Goal: Task Accomplishment & Management: Complete application form

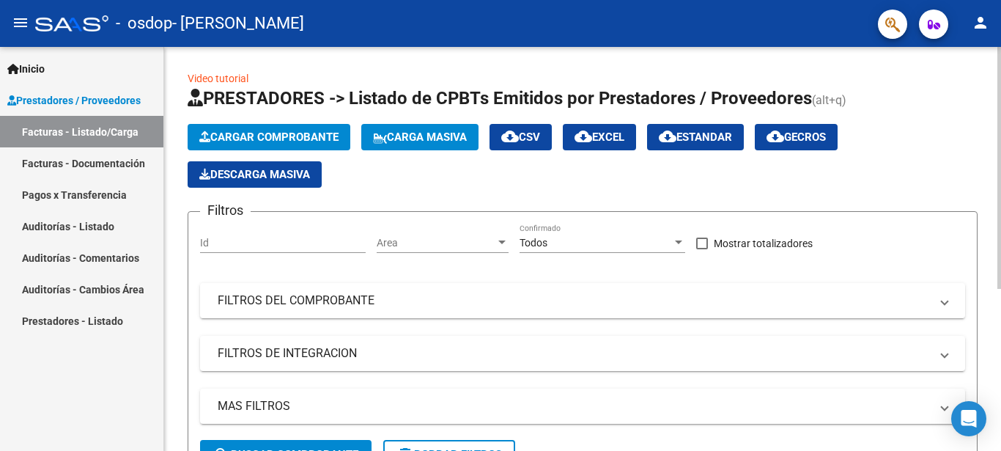
click at [295, 136] on span "Cargar Comprobante" at bounding box center [268, 136] width 139 height 13
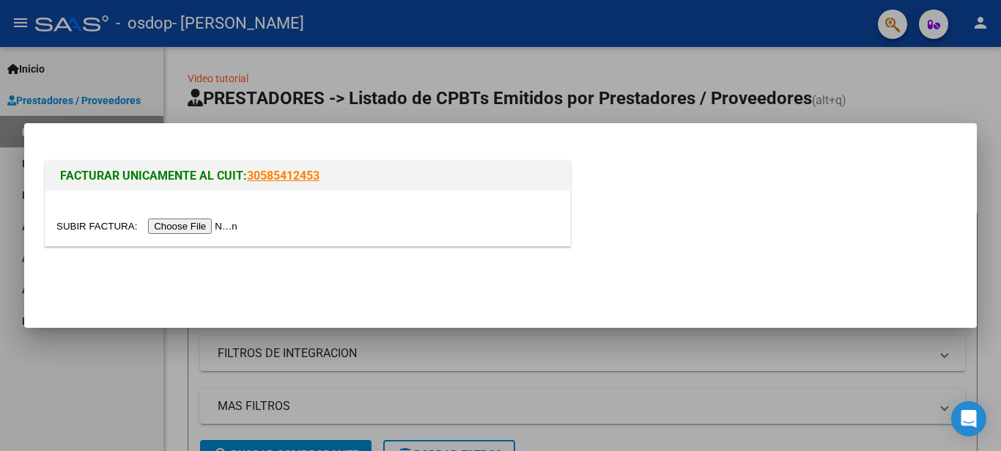
click at [179, 221] on input "file" at bounding box center [148, 225] width 185 height 15
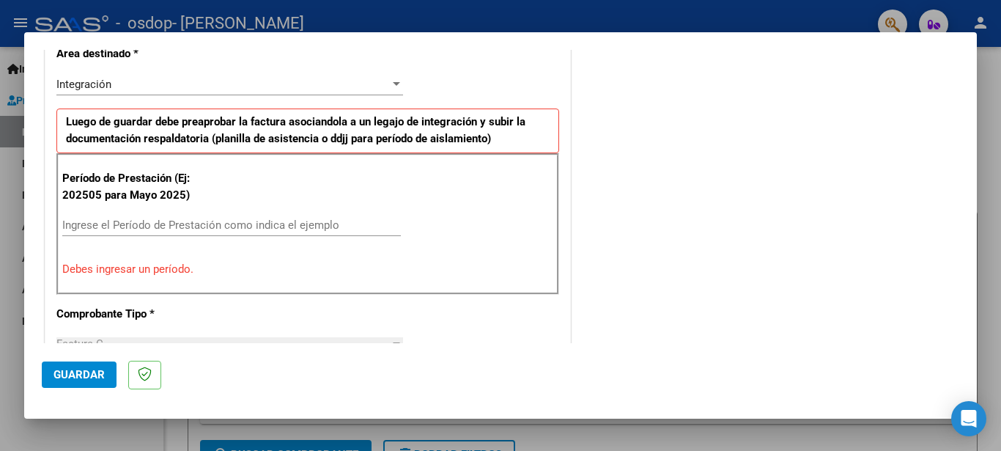
scroll to position [354, 0]
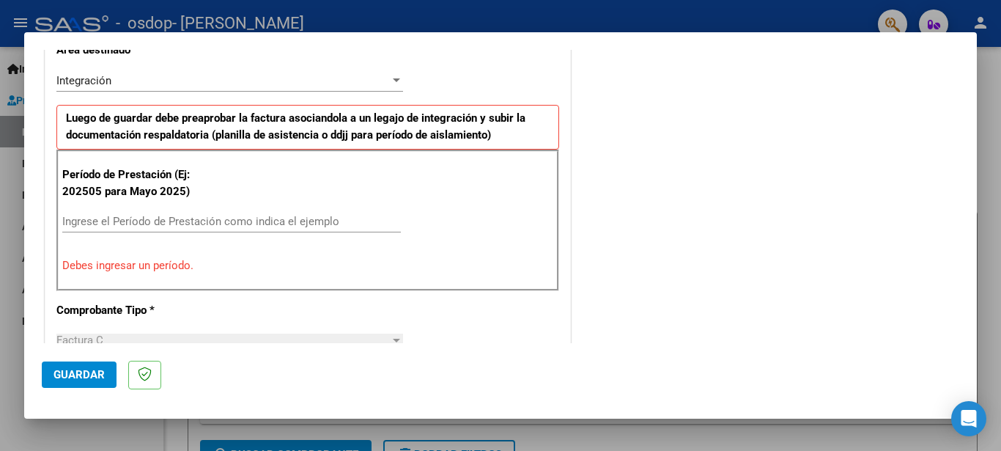
click at [85, 221] on input "Ingrese el Período de Prestación como indica el ejemplo" at bounding box center [231, 221] width 339 height 13
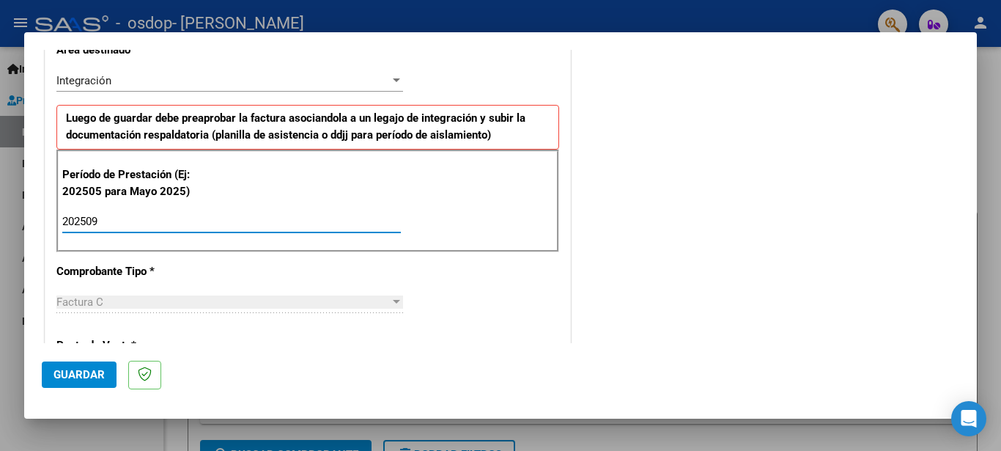
type input "202509"
click at [75, 368] on span "Guardar" at bounding box center [78, 374] width 51 height 13
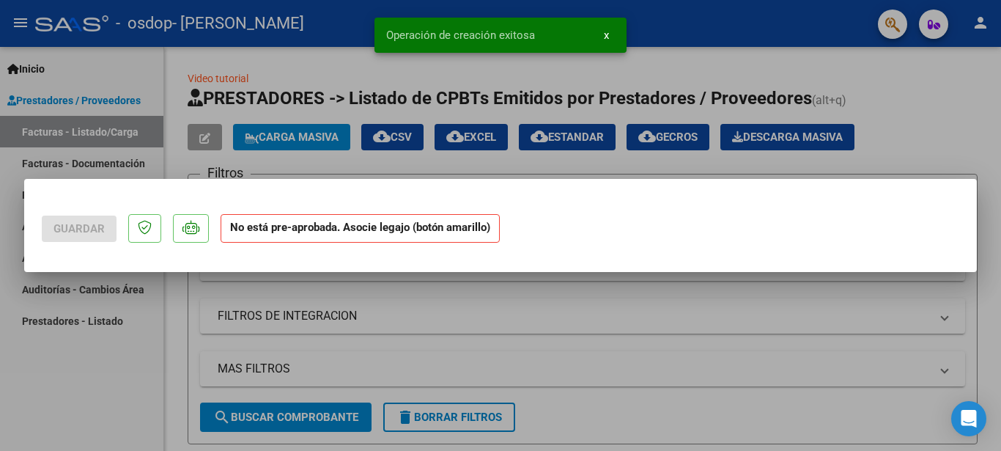
scroll to position [0, 0]
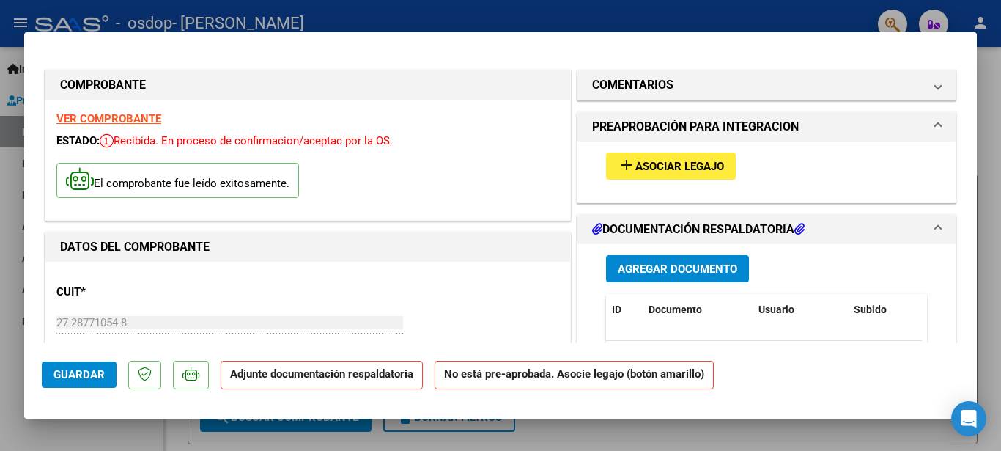
click at [665, 163] on span "Asociar Legajo" at bounding box center [679, 166] width 89 height 13
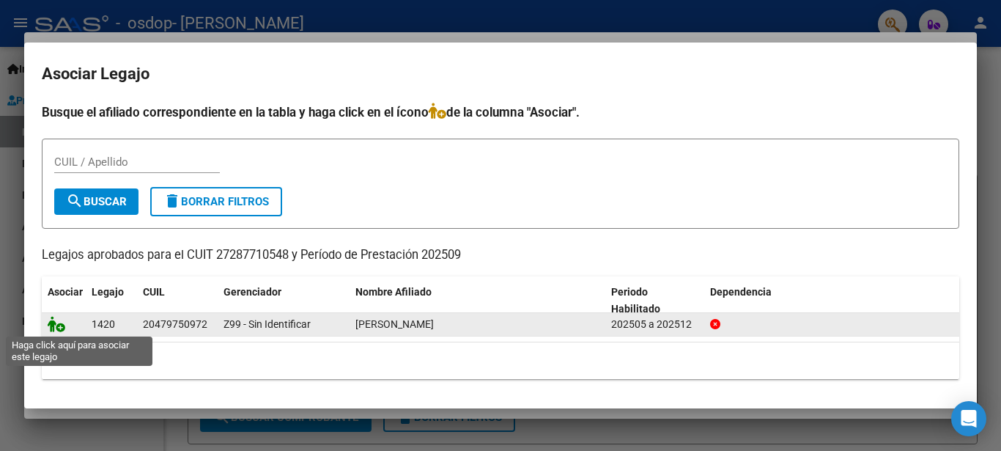
click at [56, 326] on icon at bounding box center [57, 324] width 18 height 16
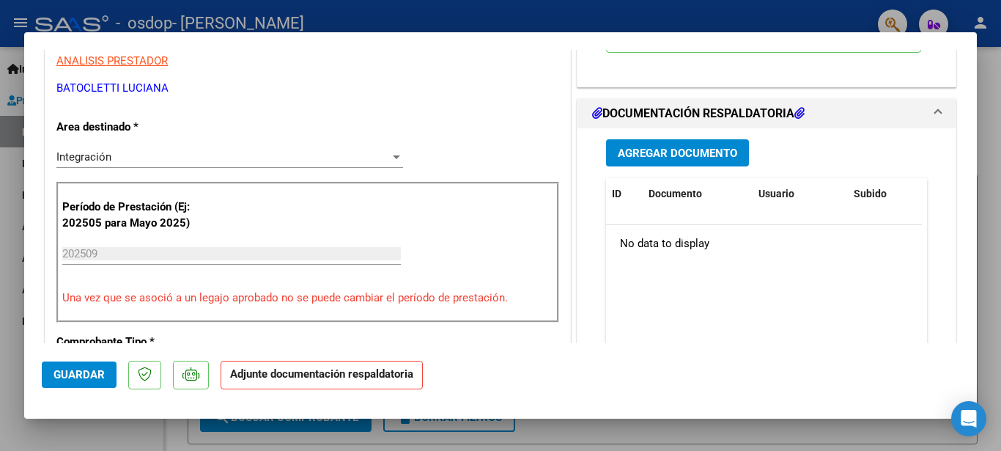
scroll to position [313, 0]
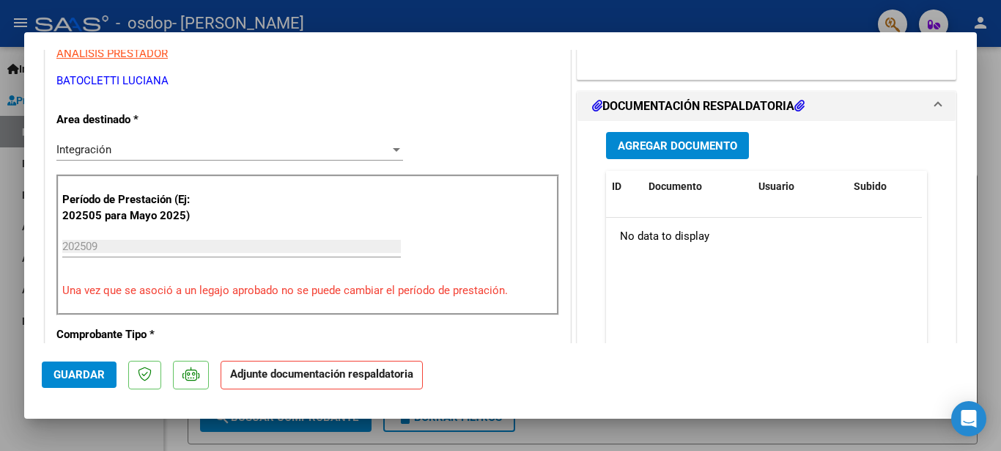
click at [684, 146] on span "Agregar Documento" at bounding box center [677, 145] width 119 height 13
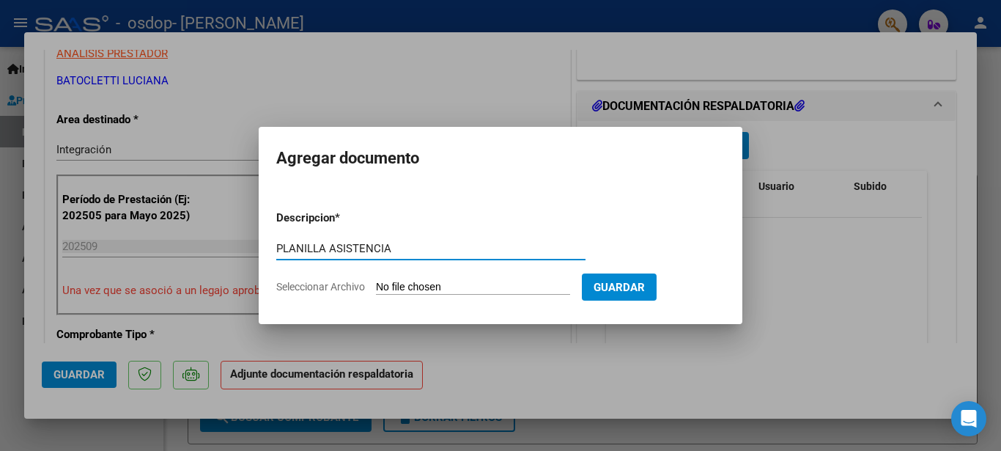
type input "PLANILLA ASISTENCIA"
click at [418, 288] on input "Seleccionar Archivo" at bounding box center [473, 288] width 194 height 14
type input "C:\fakepath\PLANILLA SEPTIEMBRE.pdf"
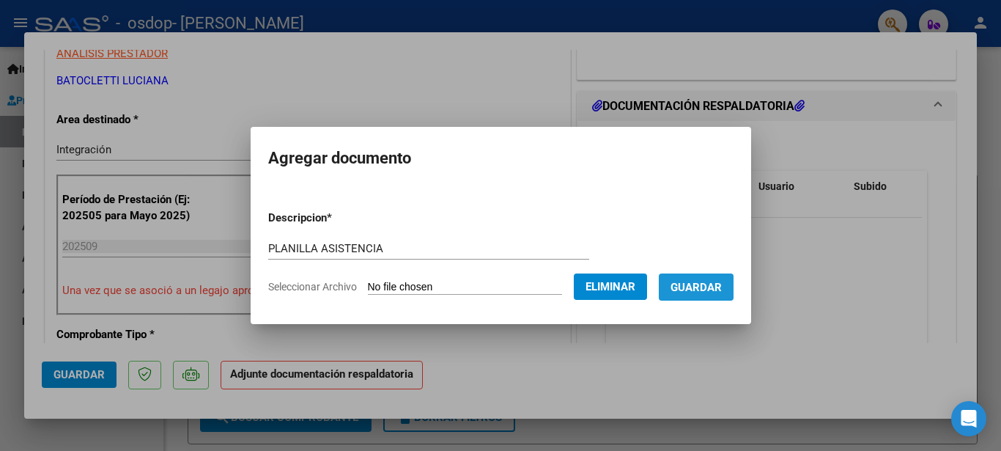
click at [701, 290] on span "Guardar" at bounding box center [696, 287] width 51 height 13
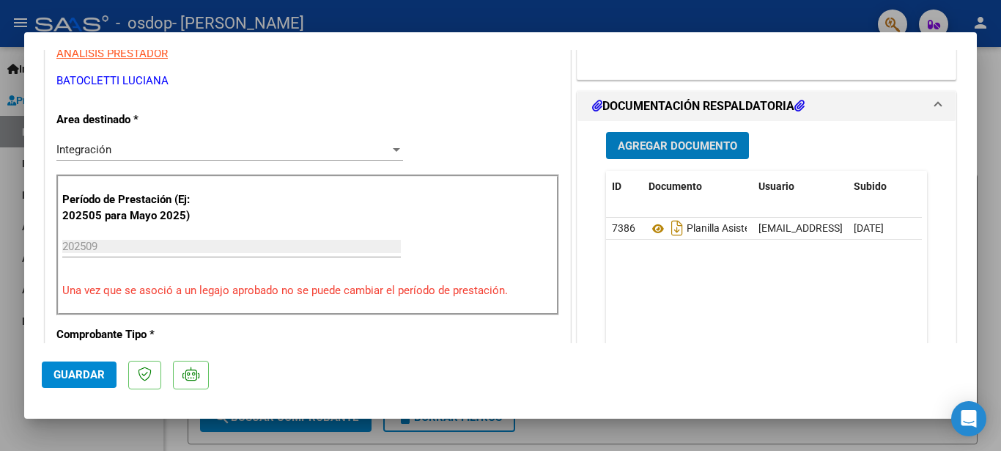
click at [691, 142] on span "Agregar Documento" at bounding box center [677, 145] width 119 height 13
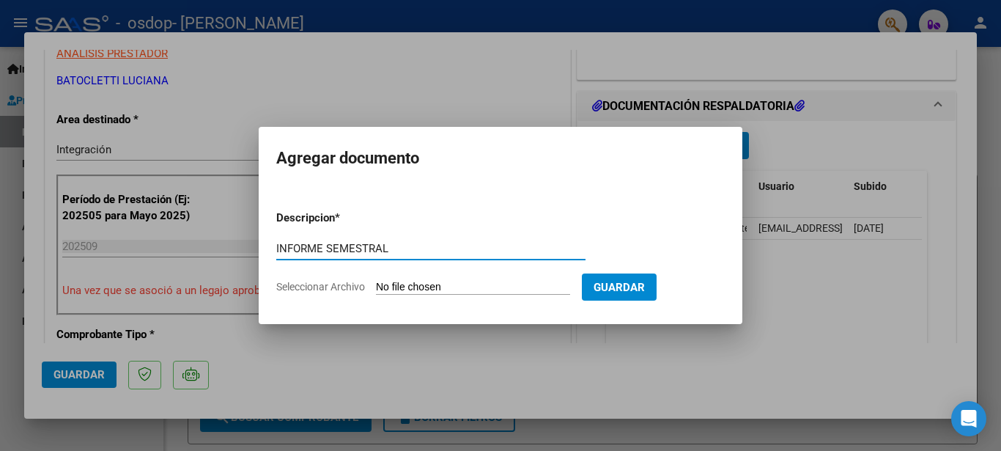
type input "INFORME SEMESTRAL"
click at [411, 288] on input "Seleccionar Archivo" at bounding box center [473, 288] width 194 height 14
type input "C:\fakepath\INFORME SEMESTRAL.pdf"
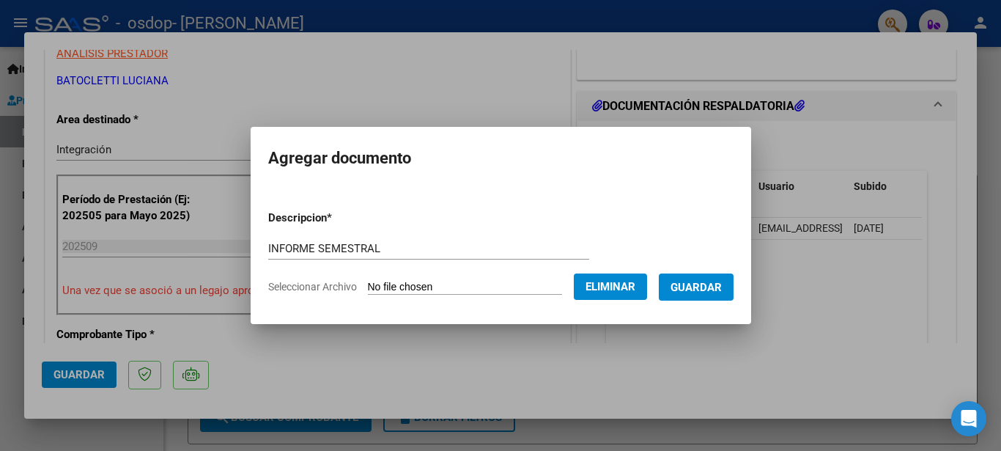
click at [710, 285] on span "Guardar" at bounding box center [696, 287] width 51 height 13
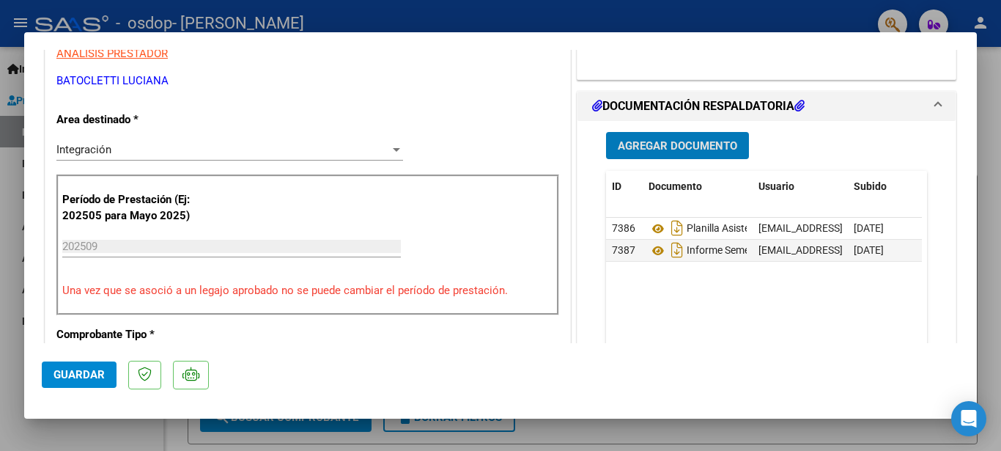
click at [85, 375] on span "Guardar" at bounding box center [78, 374] width 51 height 13
click at [11, 311] on div at bounding box center [500, 225] width 1001 height 451
type input "$ 0,00"
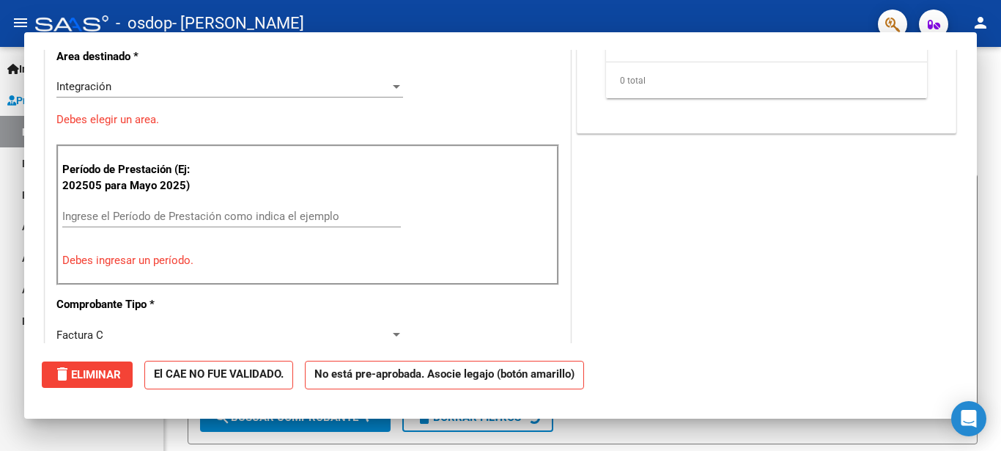
scroll to position [0, 0]
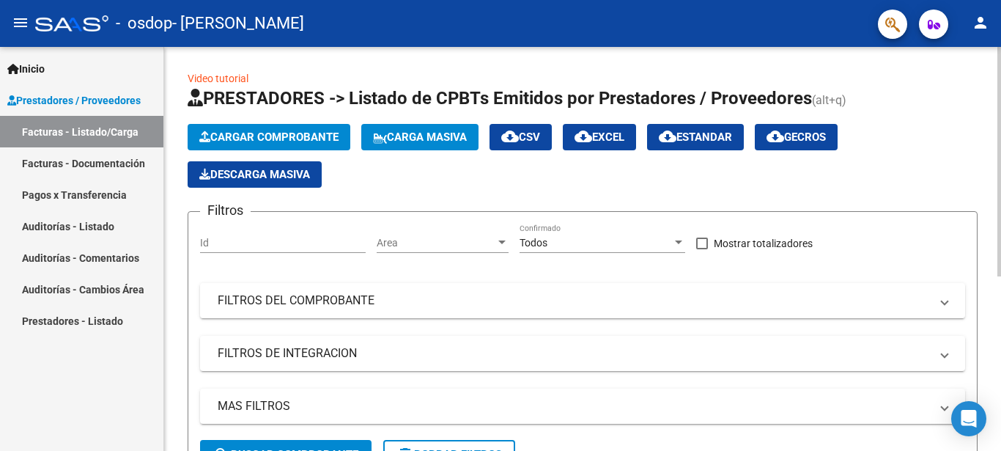
drag, startPoint x: 992, startPoint y: 108, endPoint x: 992, endPoint y: 226, distance: 118.0
click at [992, 226] on div "Video tutorial PRESTADORES -> Listado de CPBTs Emitidos por Prestadores / Prove…" at bounding box center [582, 396] width 837 height 698
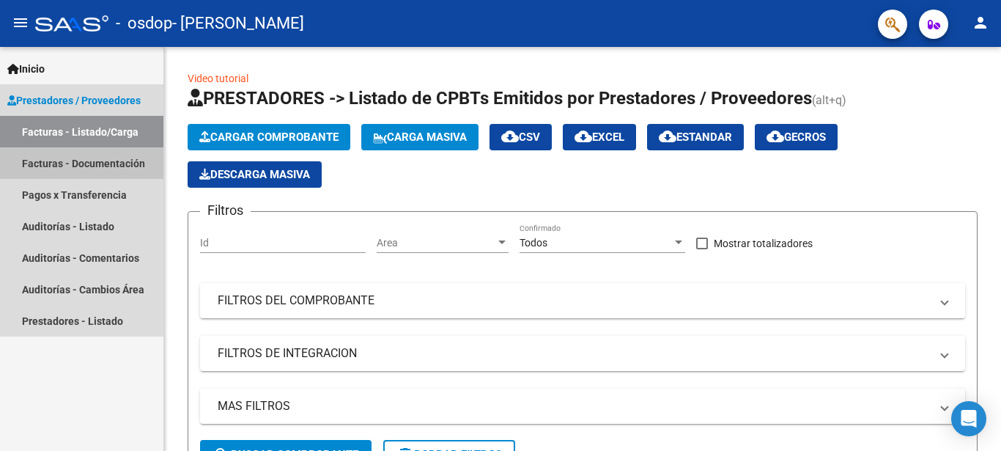
click at [69, 164] on link "Facturas - Documentación" at bounding box center [81, 163] width 163 height 32
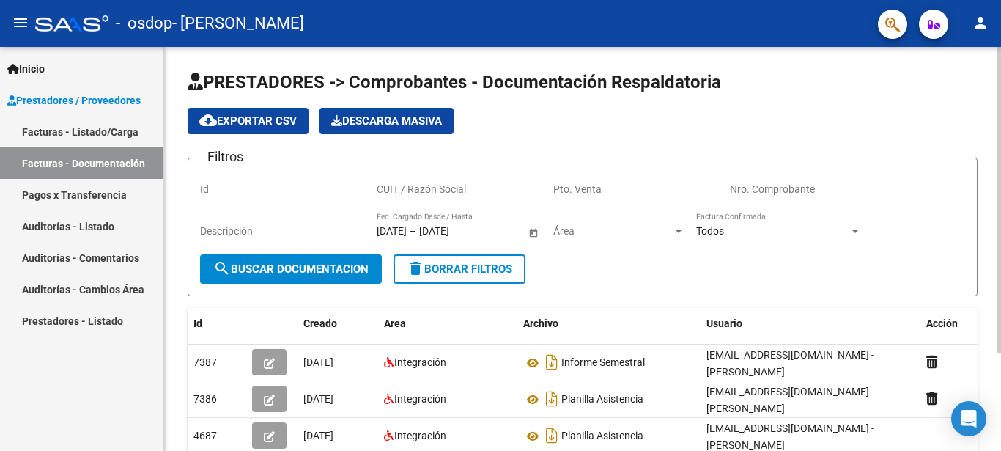
drag, startPoint x: 992, startPoint y: 175, endPoint x: 992, endPoint y: 218, distance: 42.5
click at [992, 218] on div "PRESTADORES -> Comprobantes - Documentación Respaldatoria cloud_download Export…" at bounding box center [582, 313] width 837 height 533
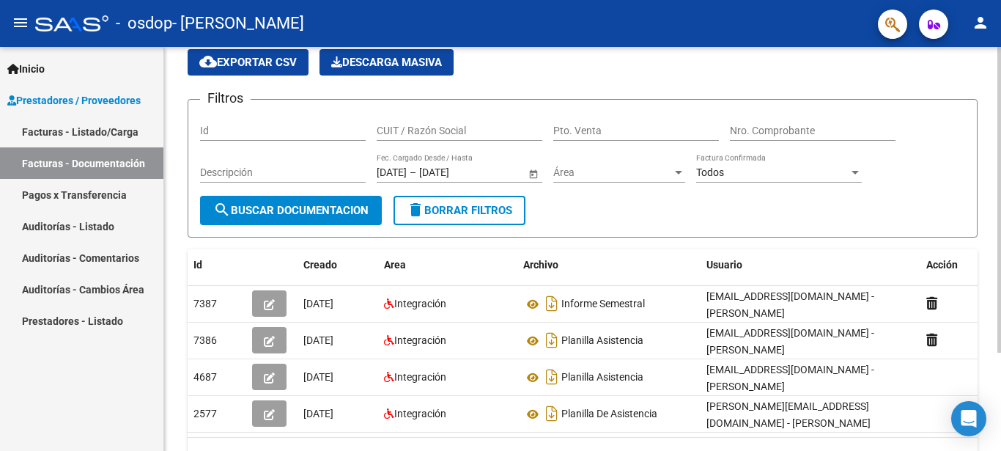
scroll to position [88, 0]
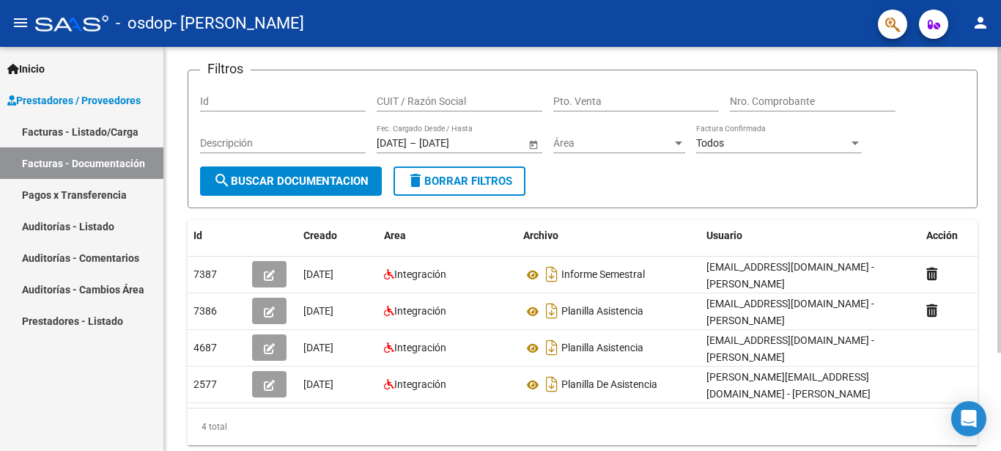
click at [975, 215] on div "PRESTADORES -> Comprobantes - Documentación Respaldatoria cloud_download Export…" at bounding box center [583, 213] width 790 height 462
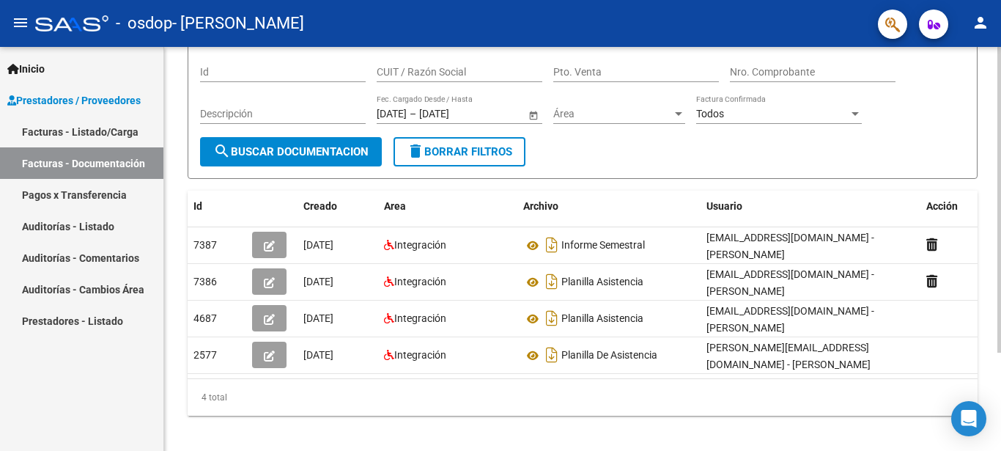
scroll to position [130, 0]
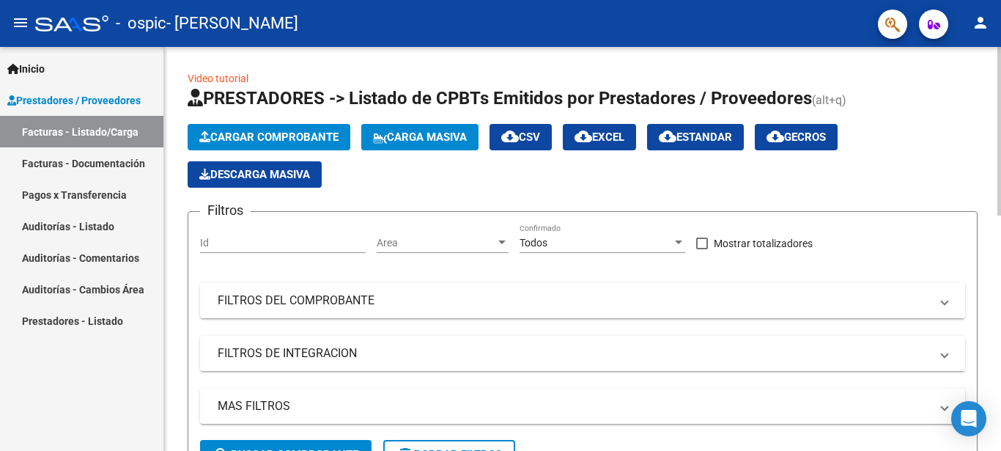
click at [261, 130] on button "Cargar Comprobante" at bounding box center [269, 137] width 163 height 26
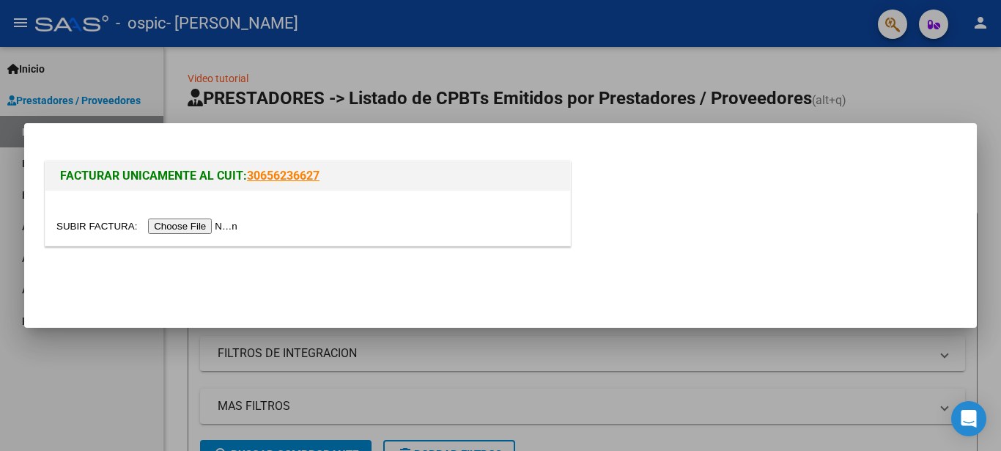
click at [158, 224] on input "file" at bounding box center [148, 225] width 185 height 15
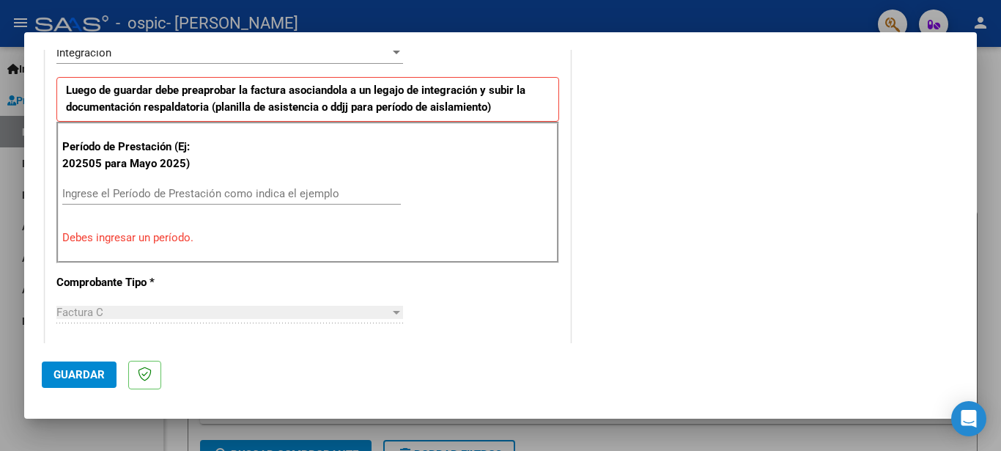
scroll to position [374, 0]
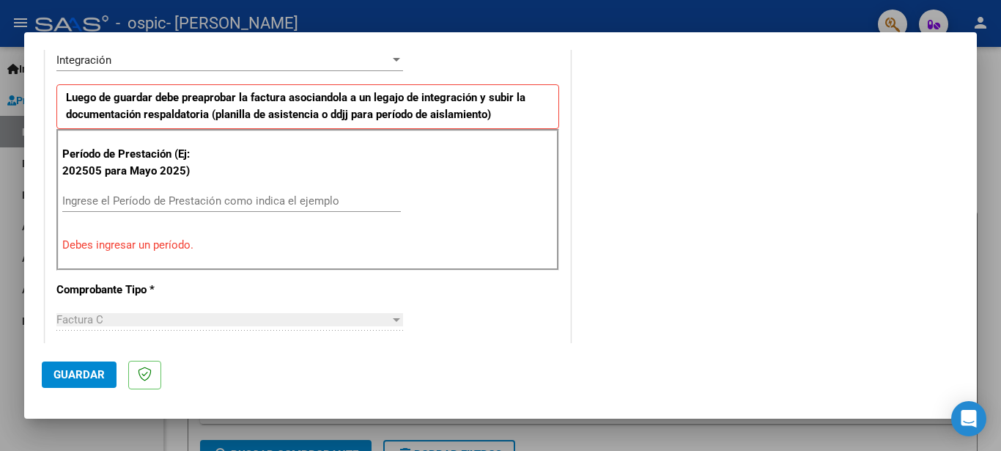
click at [152, 190] on div "Ingrese el Período de Prestación como indica el ejemplo" at bounding box center [231, 201] width 339 height 22
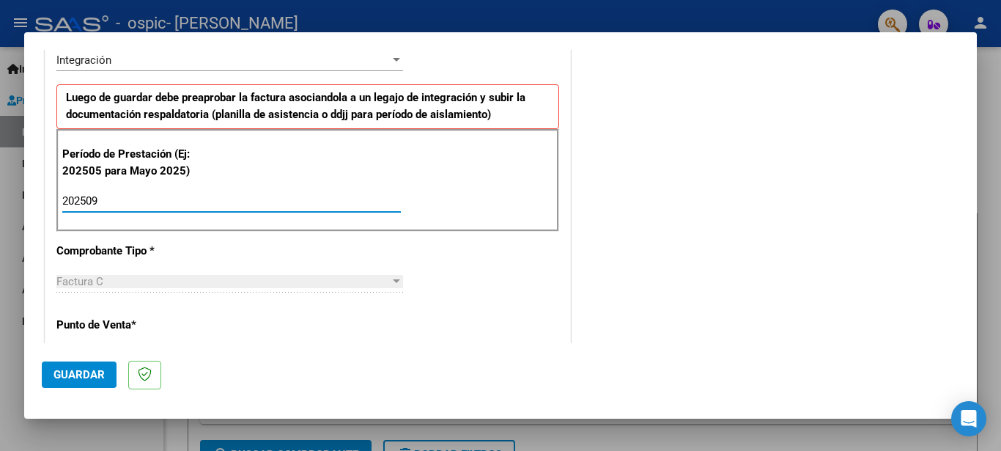
type input "202509"
click at [88, 367] on button "Guardar" at bounding box center [79, 374] width 75 height 26
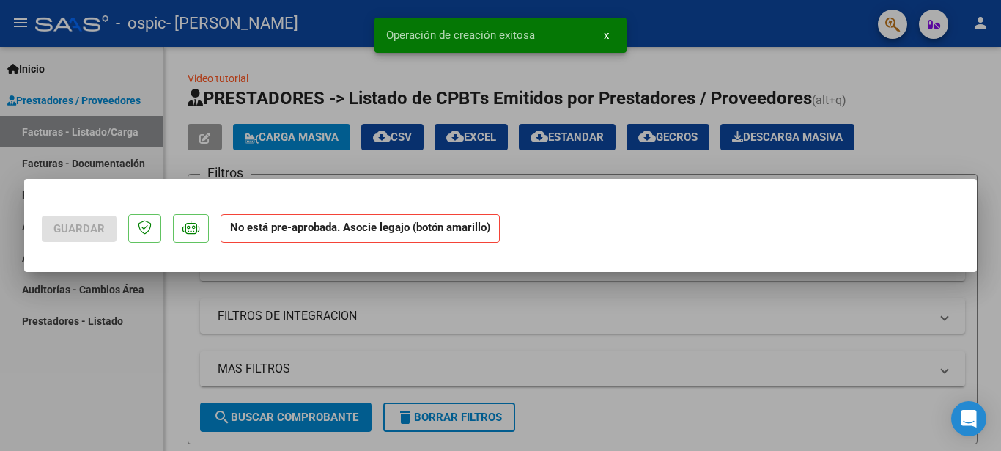
scroll to position [0, 0]
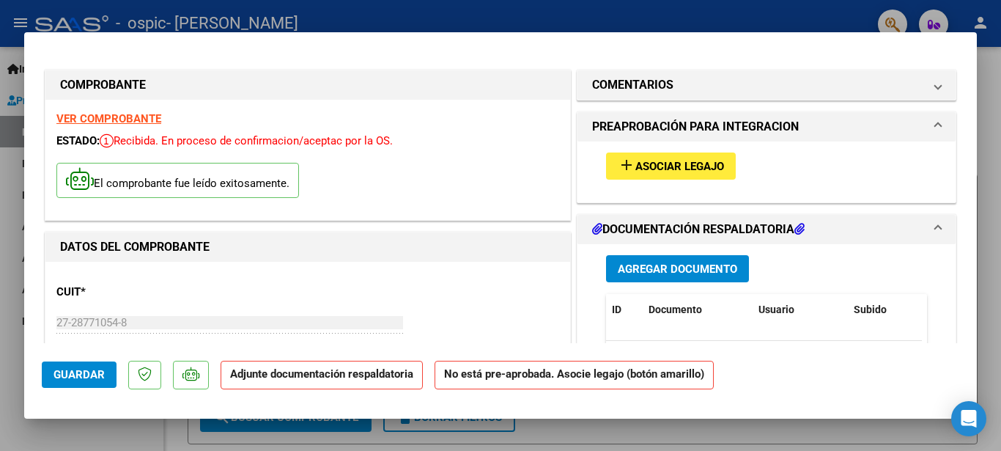
click at [660, 167] on span "Asociar Legajo" at bounding box center [679, 166] width 89 height 13
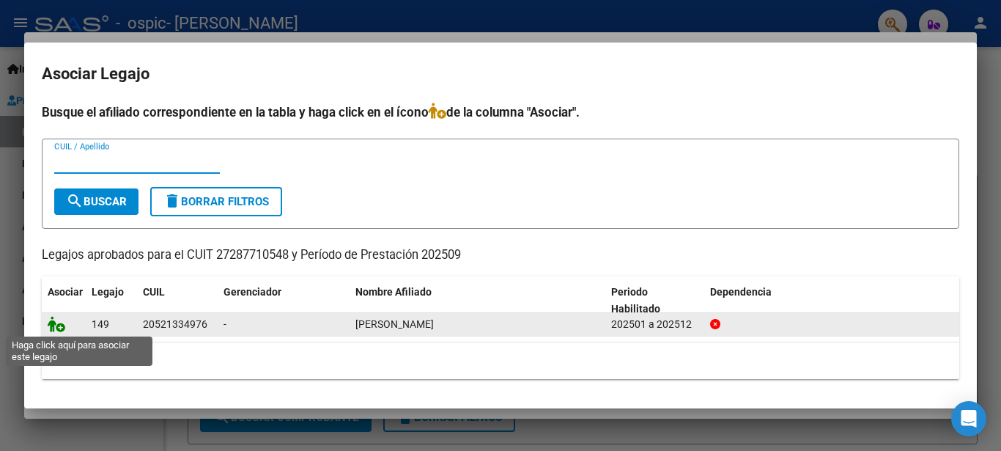
click at [53, 327] on icon at bounding box center [57, 324] width 18 height 16
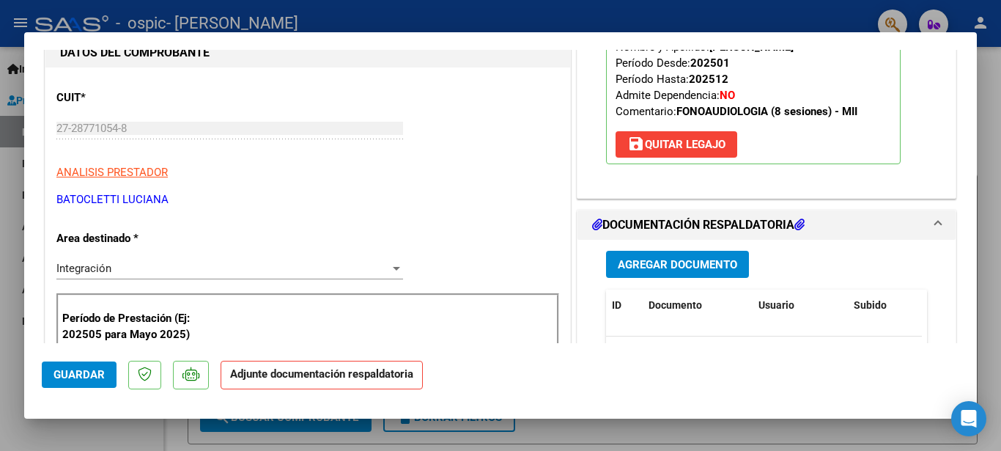
scroll to position [248, 0]
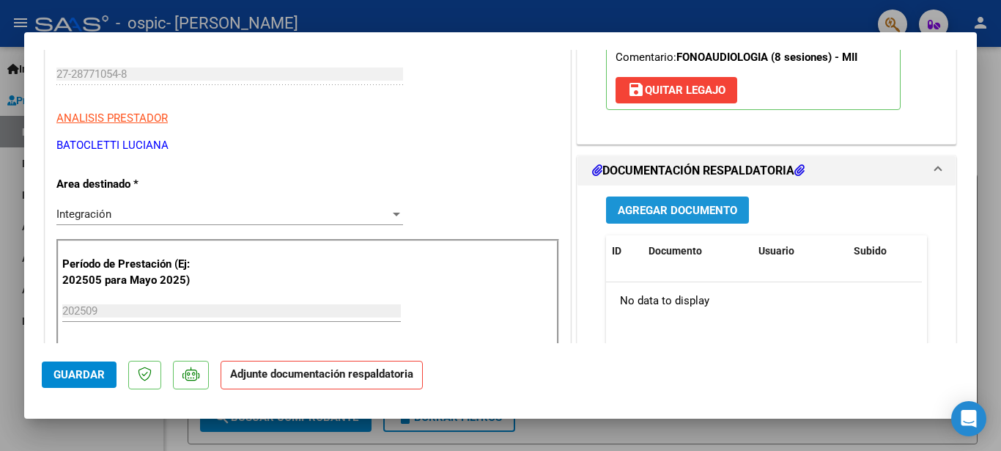
click at [710, 214] on span "Agregar Documento" at bounding box center [677, 210] width 119 height 13
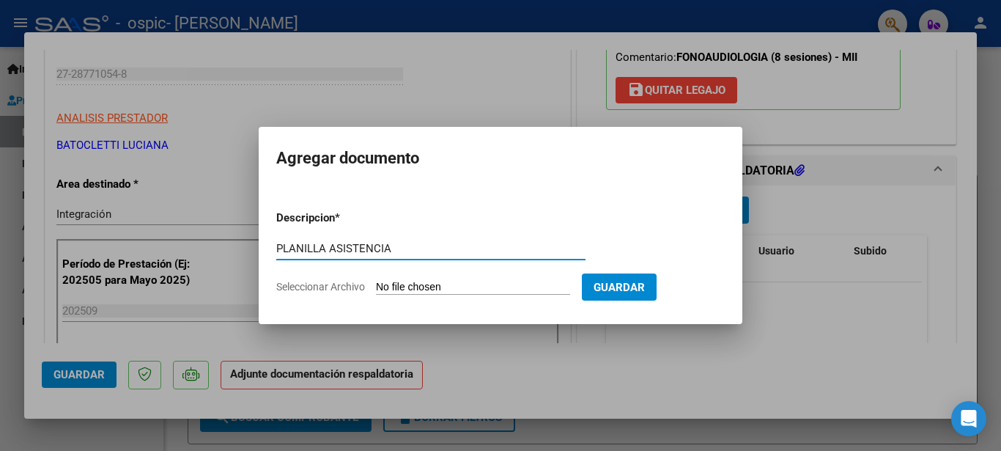
type input "PLANILLA ASISTENCIA"
click at [437, 287] on input "Seleccionar Archivo" at bounding box center [473, 288] width 194 height 14
type input "C:\fakepath\PLANILLA SEPTIEMBRE.pdf"
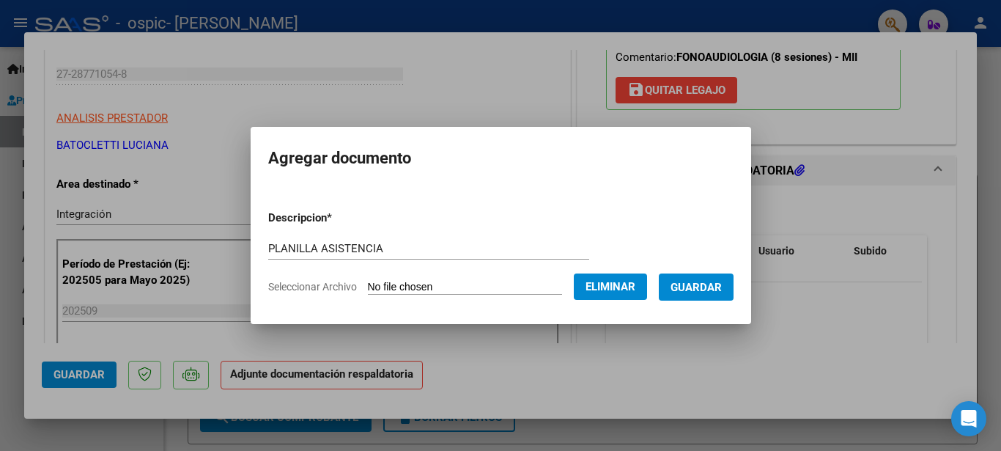
click at [689, 291] on span "Guardar" at bounding box center [696, 287] width 51 height 13
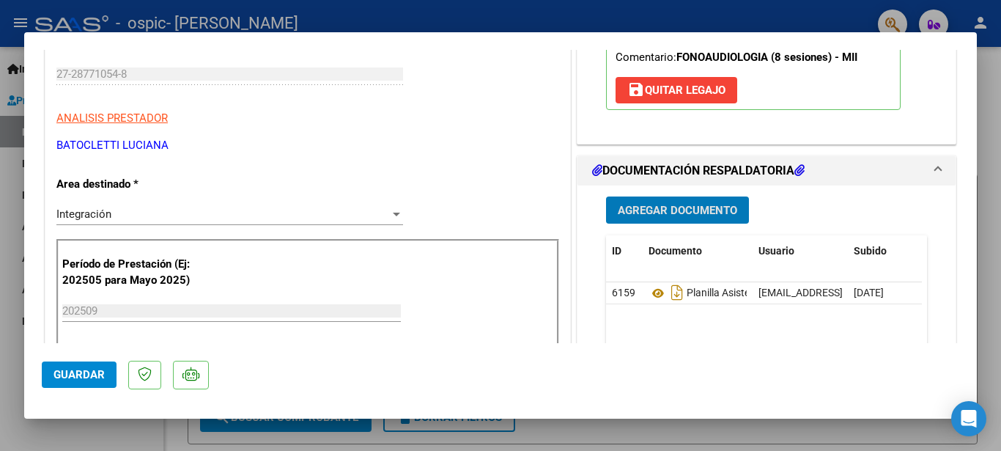
click at [78, 374] on span "Guardar" at bounding box center [78, 374] width 51 height 13
click at [8, 281] on div at bounding box center [500, 225] width 1001 height 451
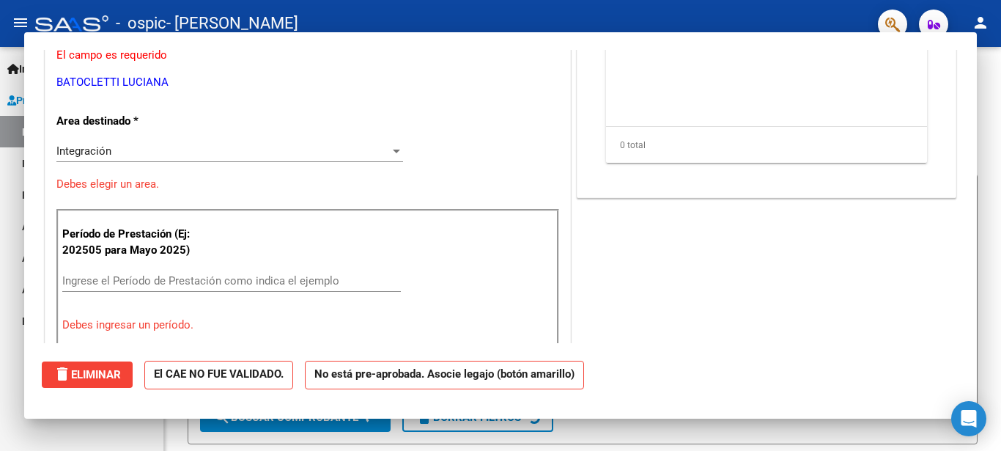
scroll to position [0, 0]
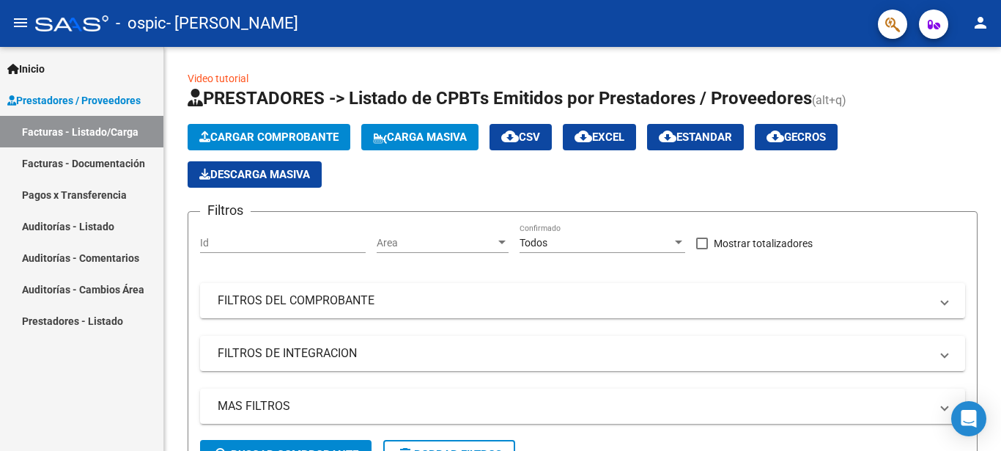
click at [85, 160] on link "Facturas - Documentación" at bounding box center [81, 163] width 163 height 32
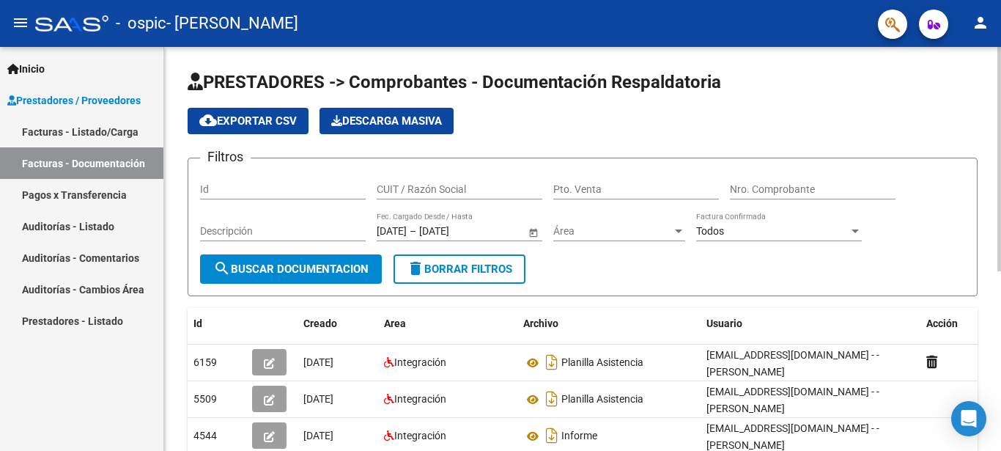
drag, startPoint x: 992, startPoint y: 207, endPoint x: 992, endPoint y: 249, distance: 42.5
click at [992, 249] on div "PRESTADORES -> Comprobantes - Documentación Respaldatoria cloud_download Export…" at bounding box center [582, 405] width 837 height 716
click at [986, 247] on div "PRESTADORES -> Comprobantes - Documentación Respaldatoria cloud_download Export…" at bounding box center [582, 405] width 837 height 716
drag, startPoint x: 992, startPoint y: 364, endPoint x: 992, endPoint y: 411, distance: 46.9
click at [992, 411] on div "PRESTADORES -> Comprobantes - Documentación Respaldatoria cloud_download Export…" at bounding box center [582, 405] width 837 height 716
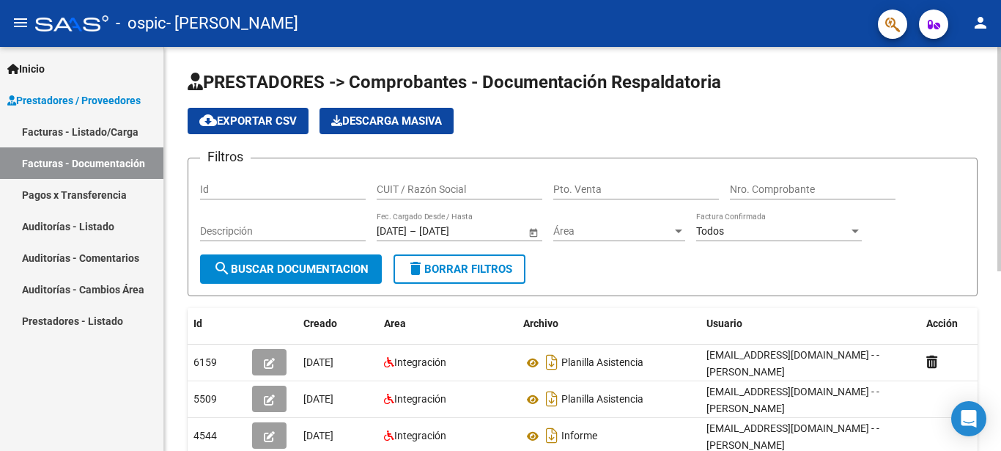
drag, startPoint x: 992, startPoint y: 66, endPoint x: 992, endPoint y: 133, distance: 67.4
click at [992, 133] on div "PRESTADORES -> Comprobantes - Documentación Respaldatoria cloud_download Export…" at bounding box center [582, 405] width 837 height 716
